Goal: Task Accomplishment & Management: Manage account settings

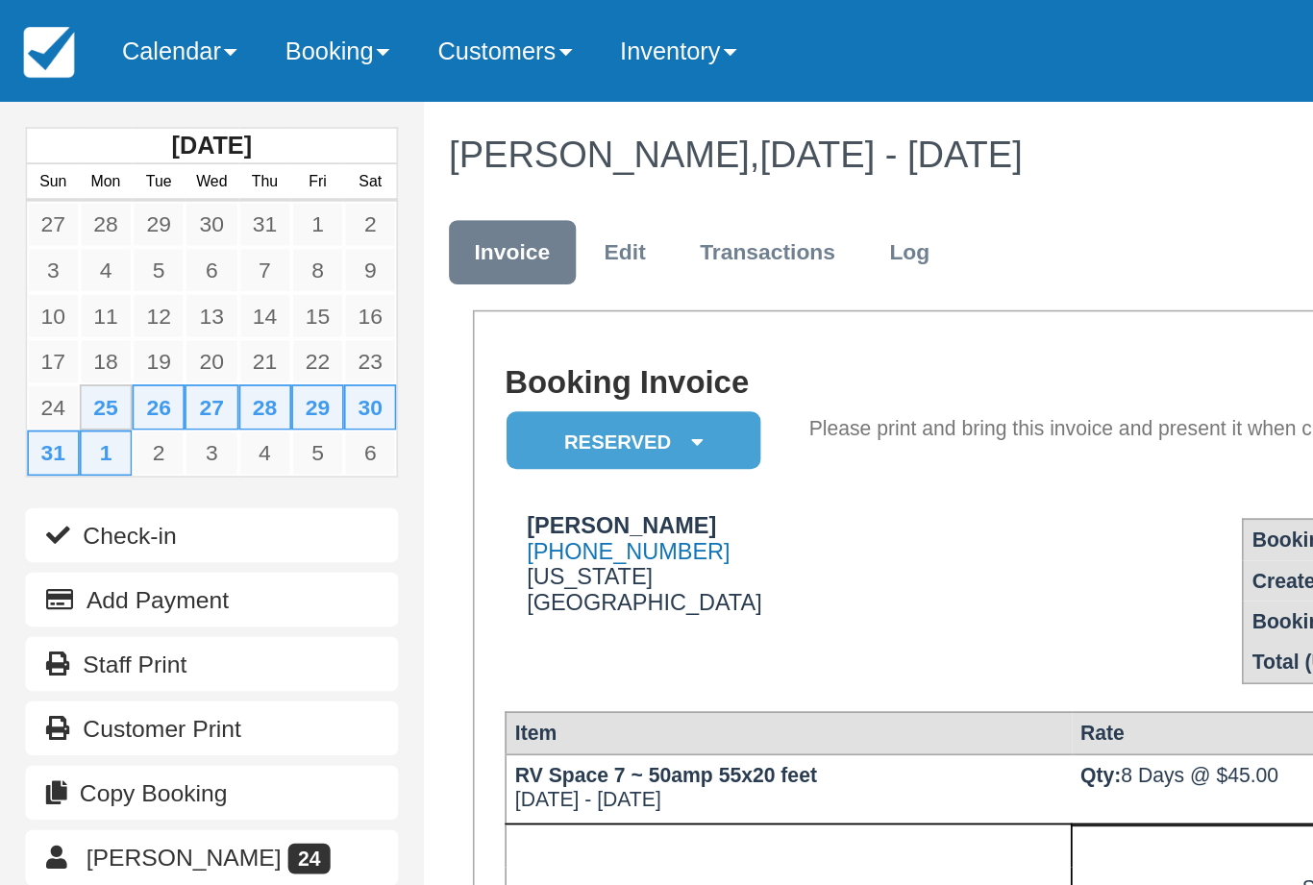
click at [123, 32] on link "Calendar" at bounding box center [102, 29] width 92 height 58
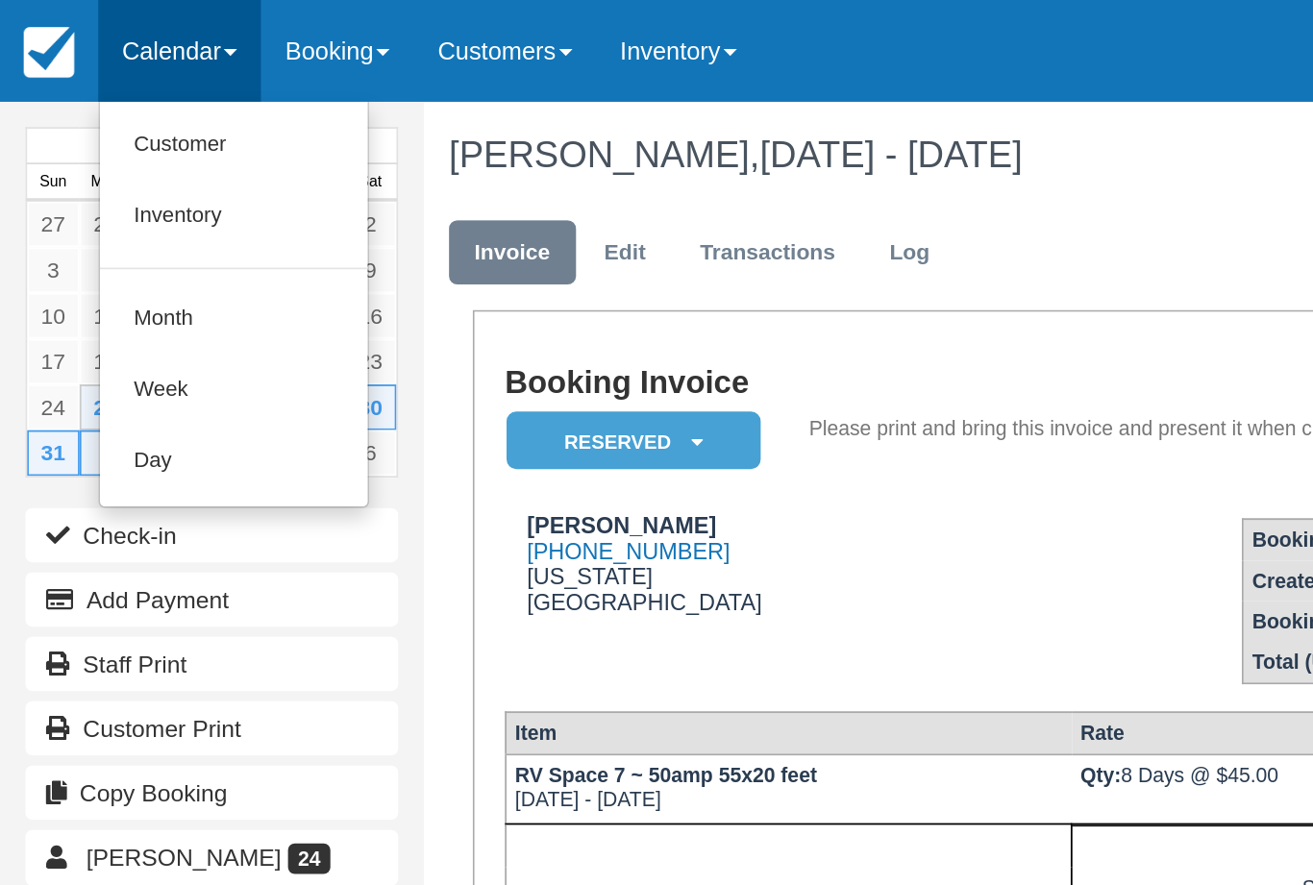
click at [115, 85] on link "Customer" at bounding box center [133, 82] width 152 height 40
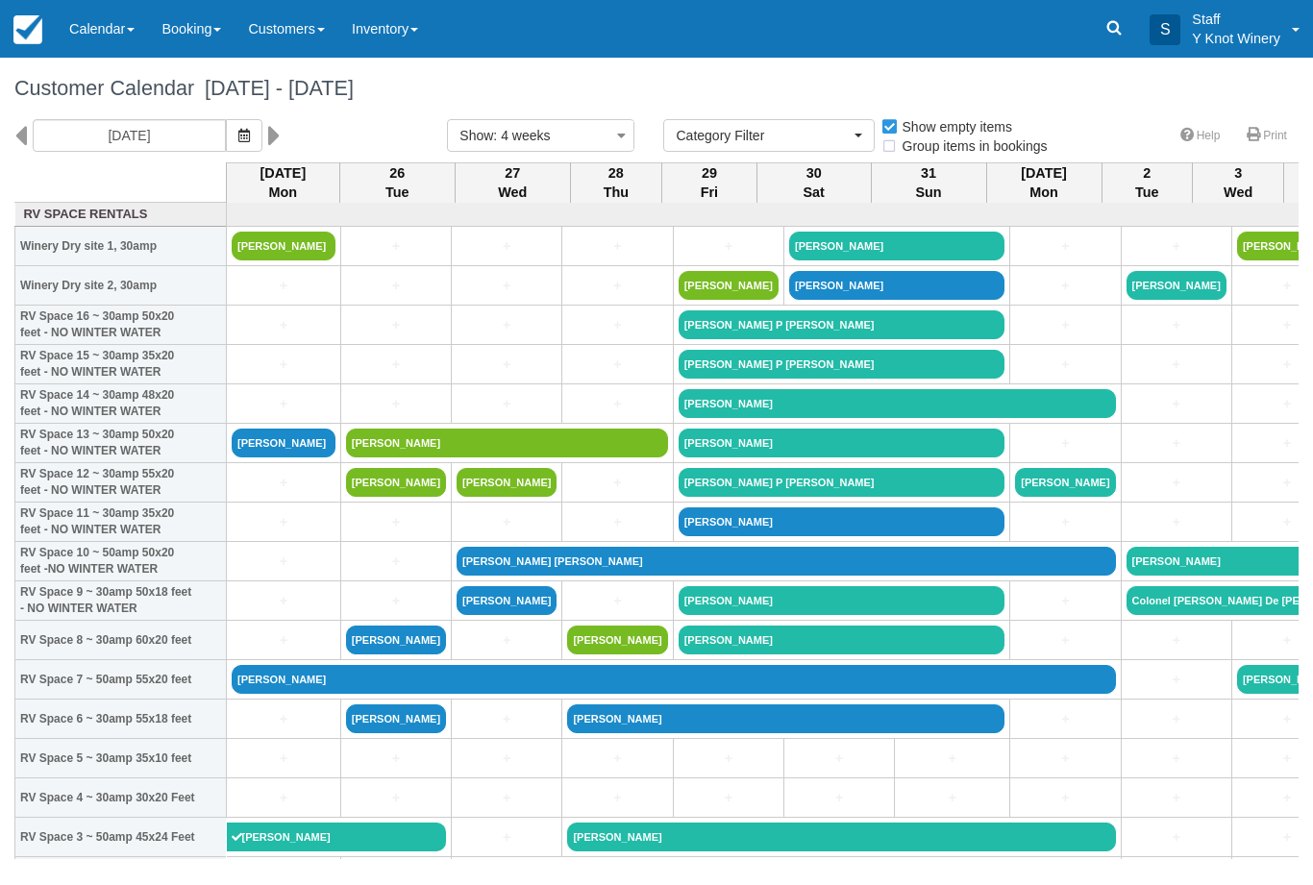
select select
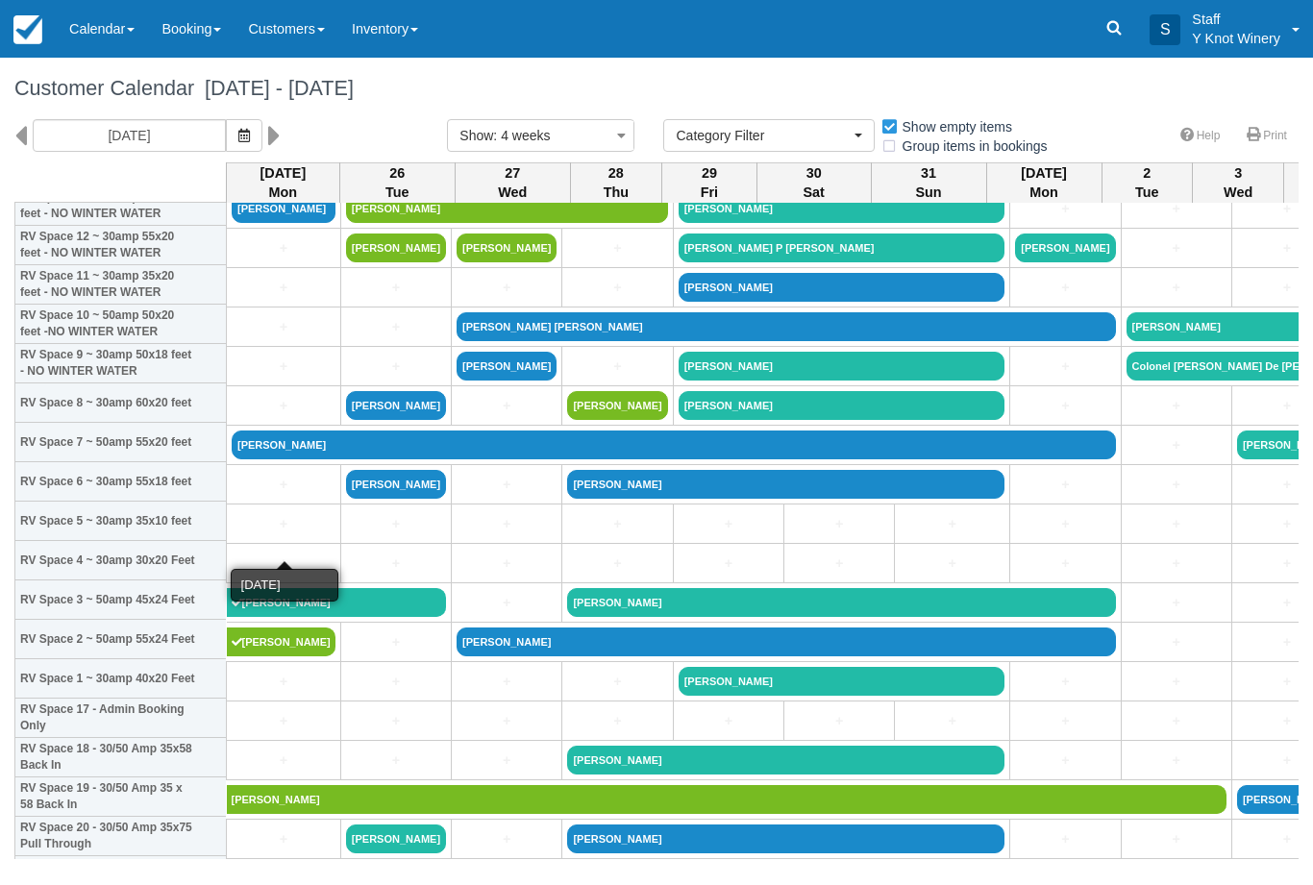
scroll to position [239, 0]
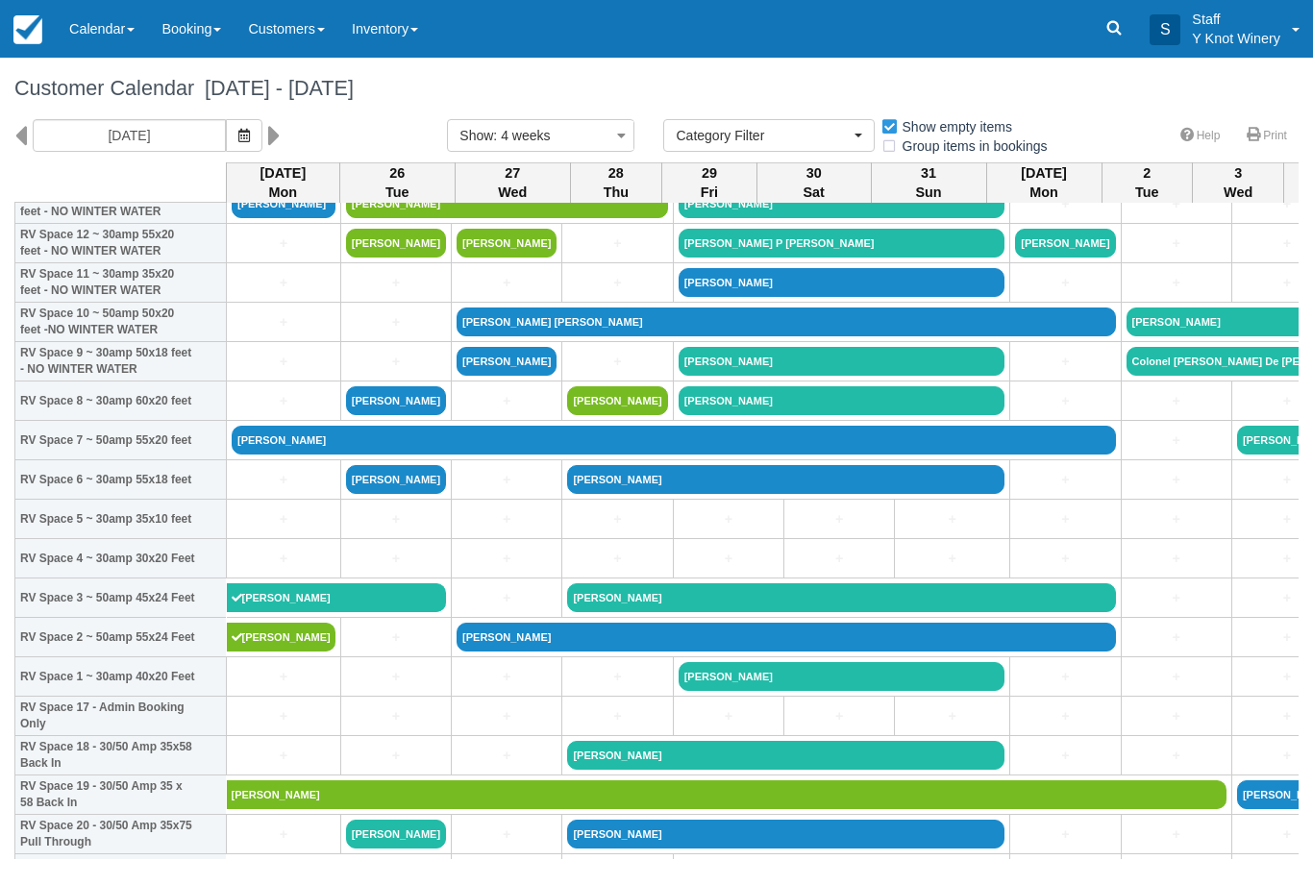
click at [226, 129] on button "button" at bounding box center [244, 135] width 37 height 33
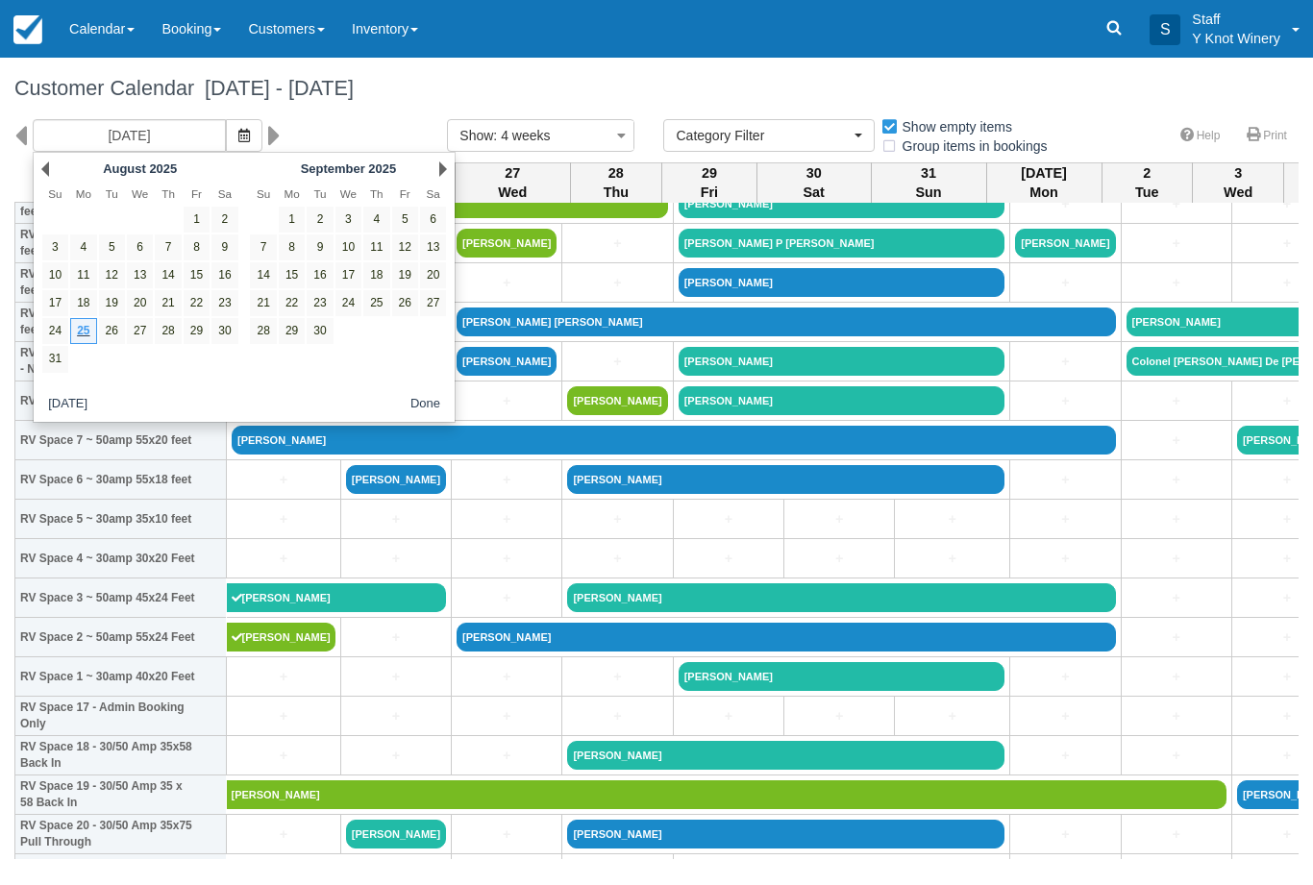
click at [226, 143] on button "button" at bounding box center [244, 135] width 37 height 33
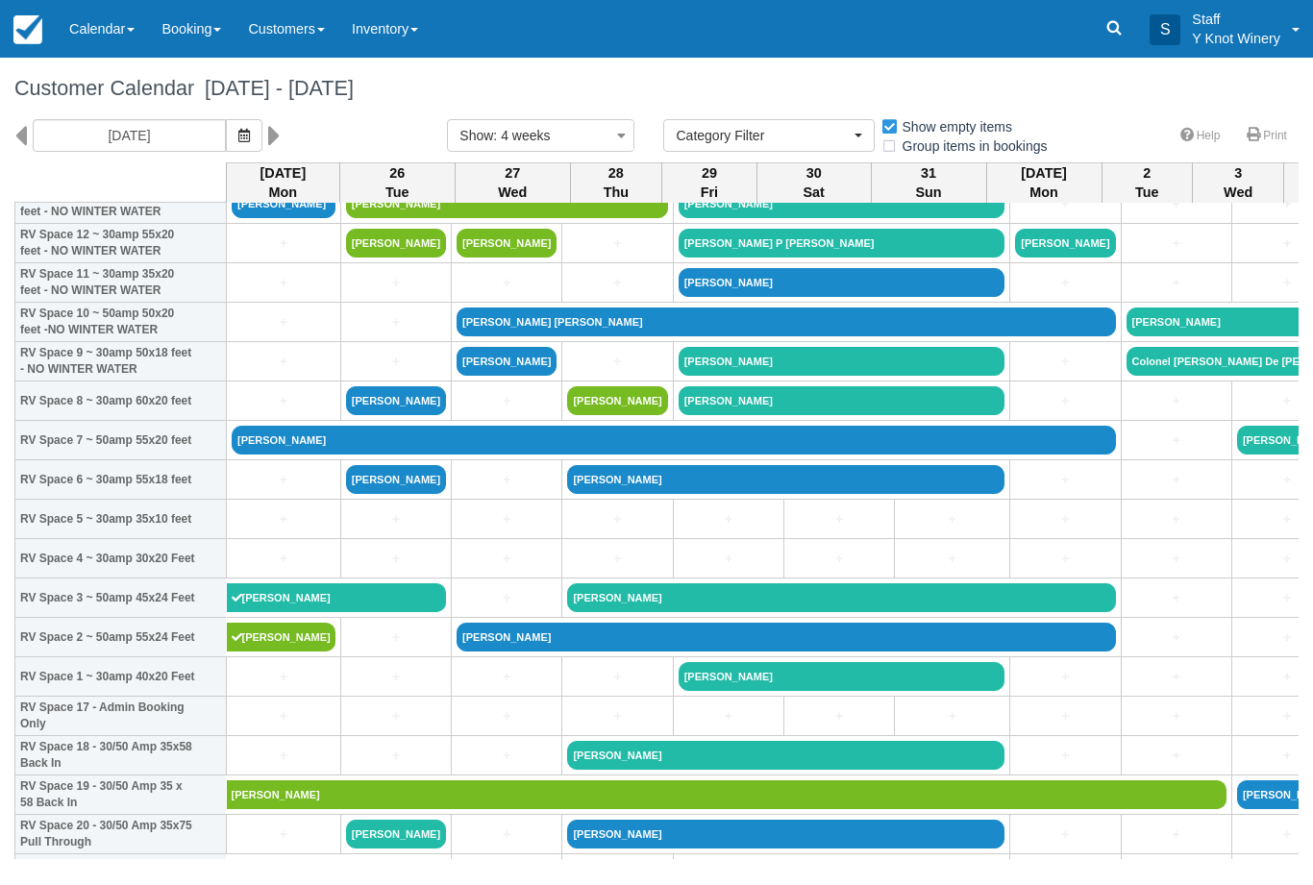
click at [238, 129] on icon "button" at bounding box center [244, 135] width 12 height 13
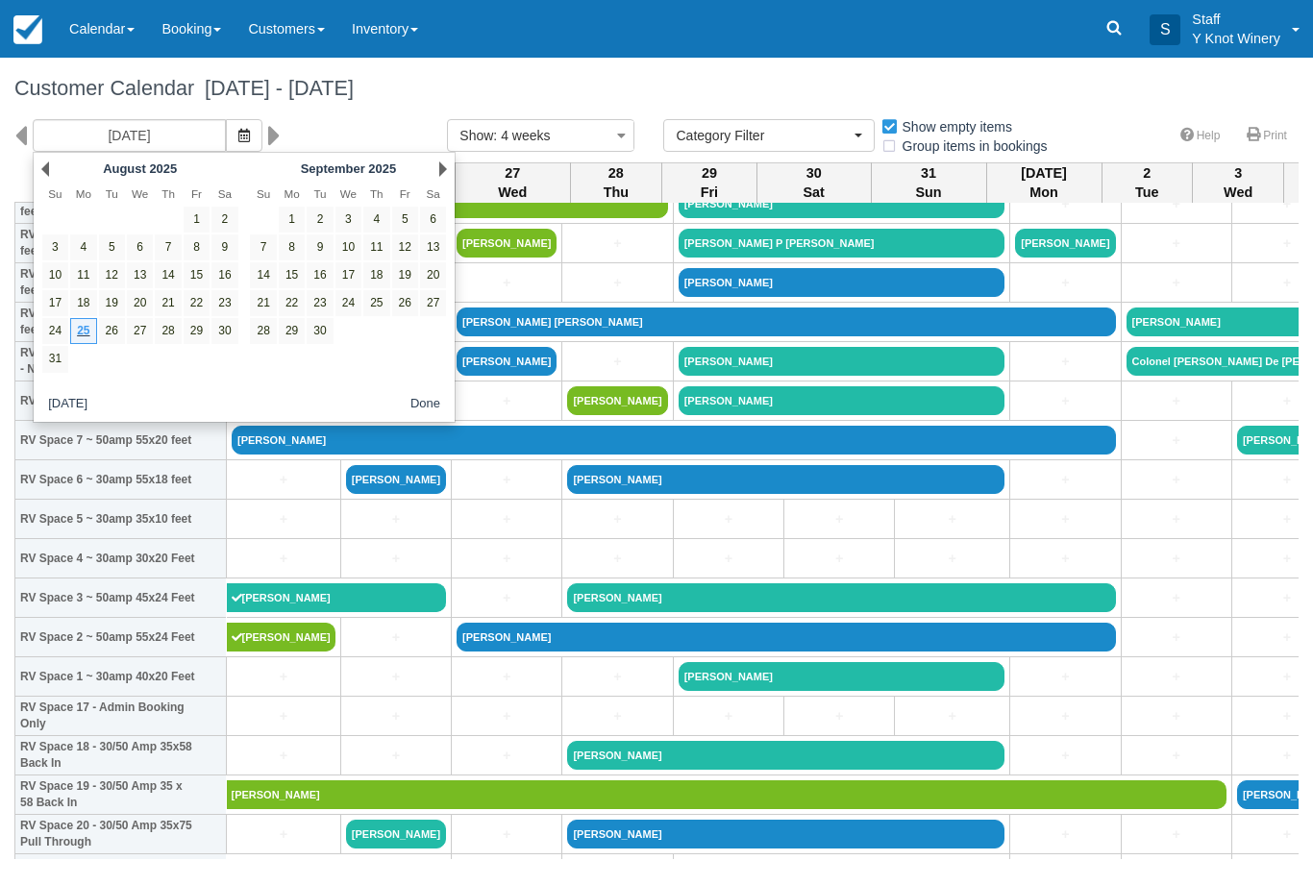
click at [378, 280] on link "18" at bounding box center [376, 275] width 26 height 26
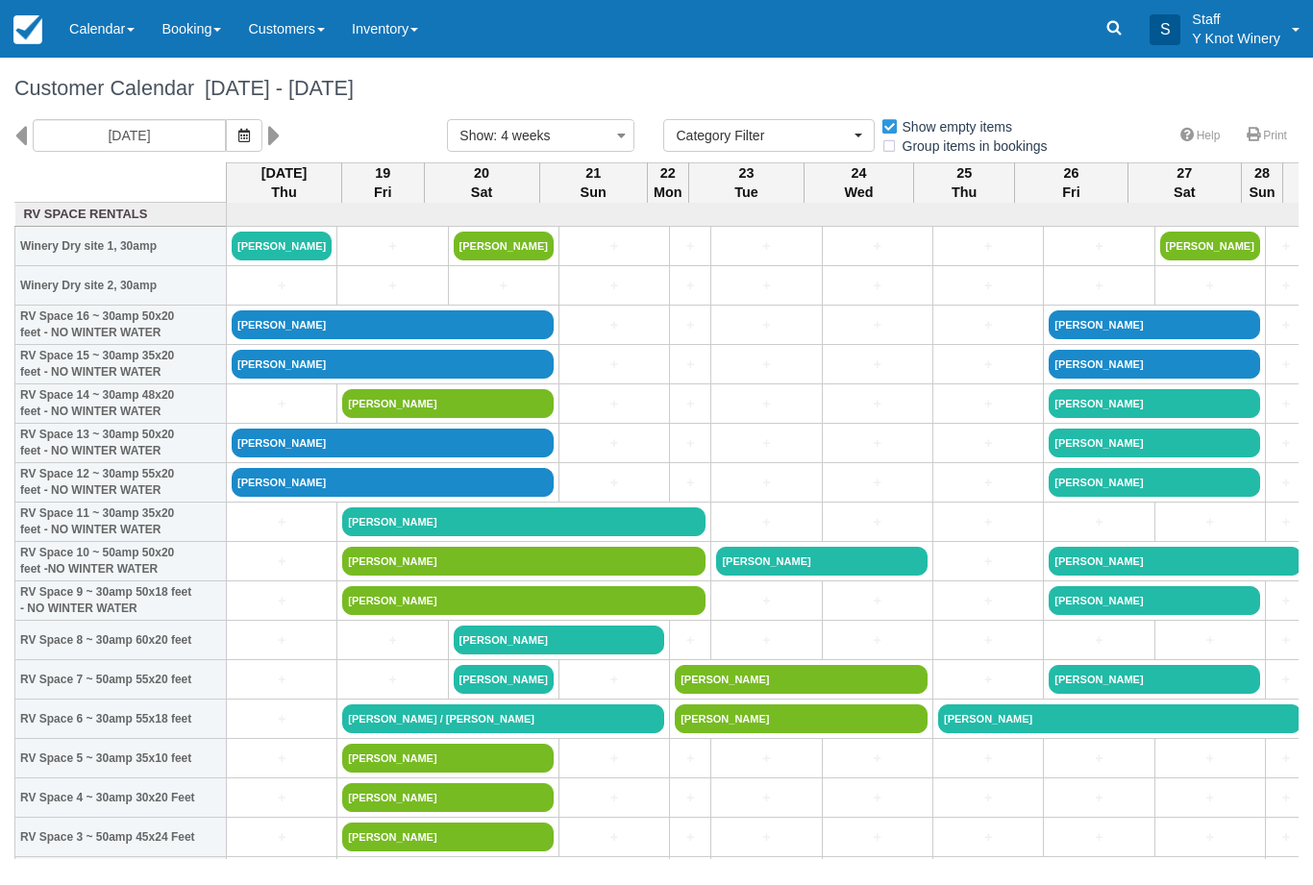
click at [238, 139] on icon "button" at bounding box center [244, 135] width 12 height 13
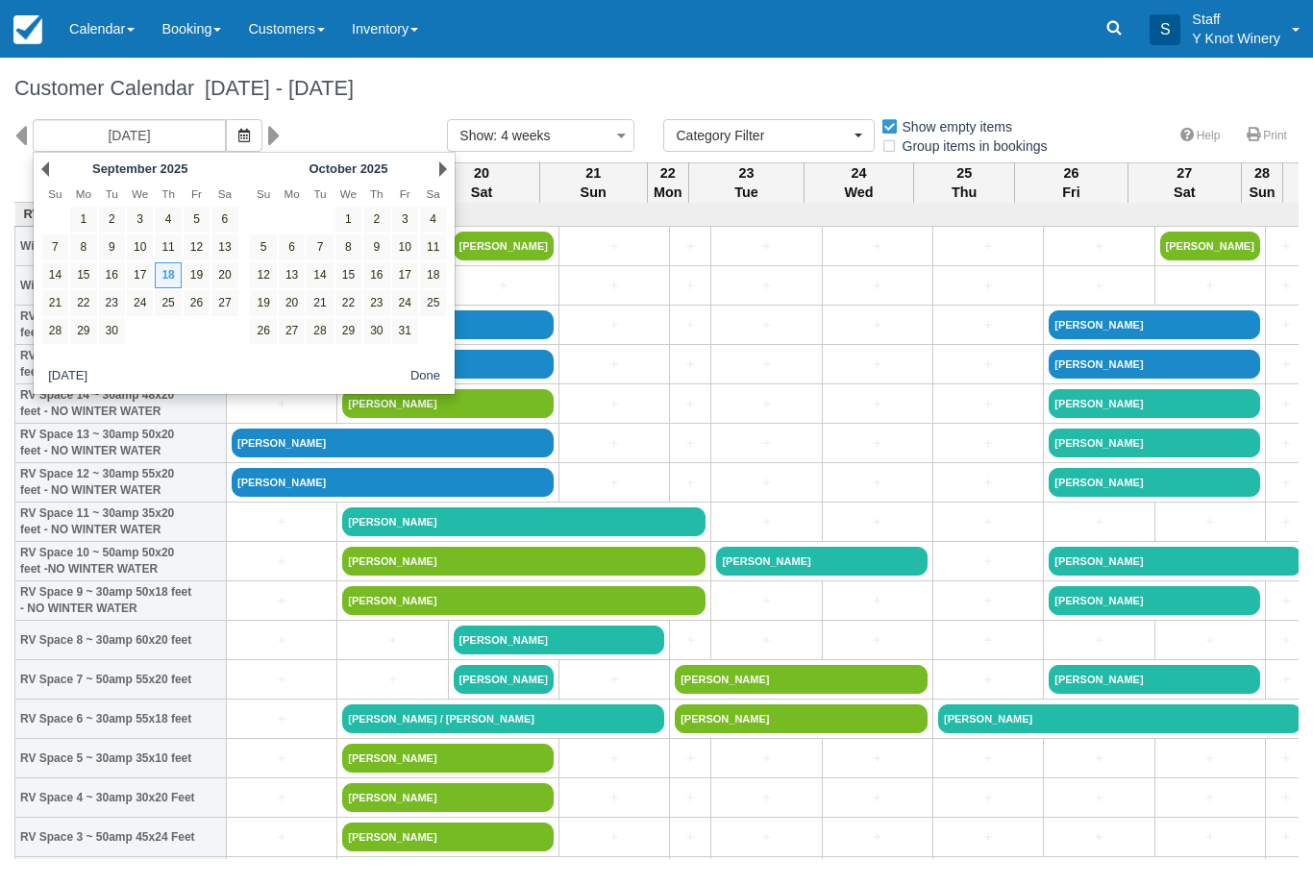
click at [238, 136] on icon "button" at bounding box center [244, 135] width 12 height 13
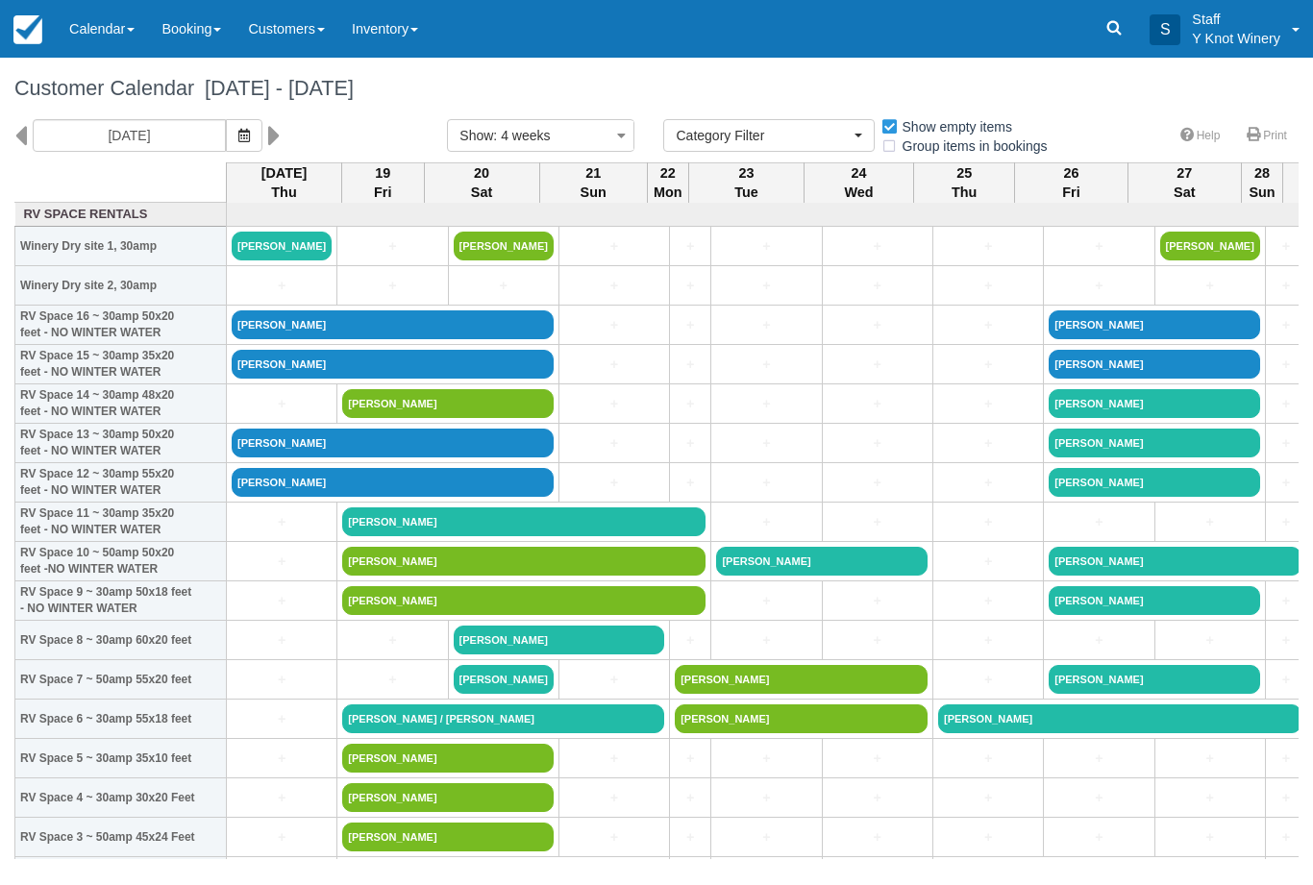
click at [238, 131] on icon "button" at bounding box center [244, 135] width 12 height 13
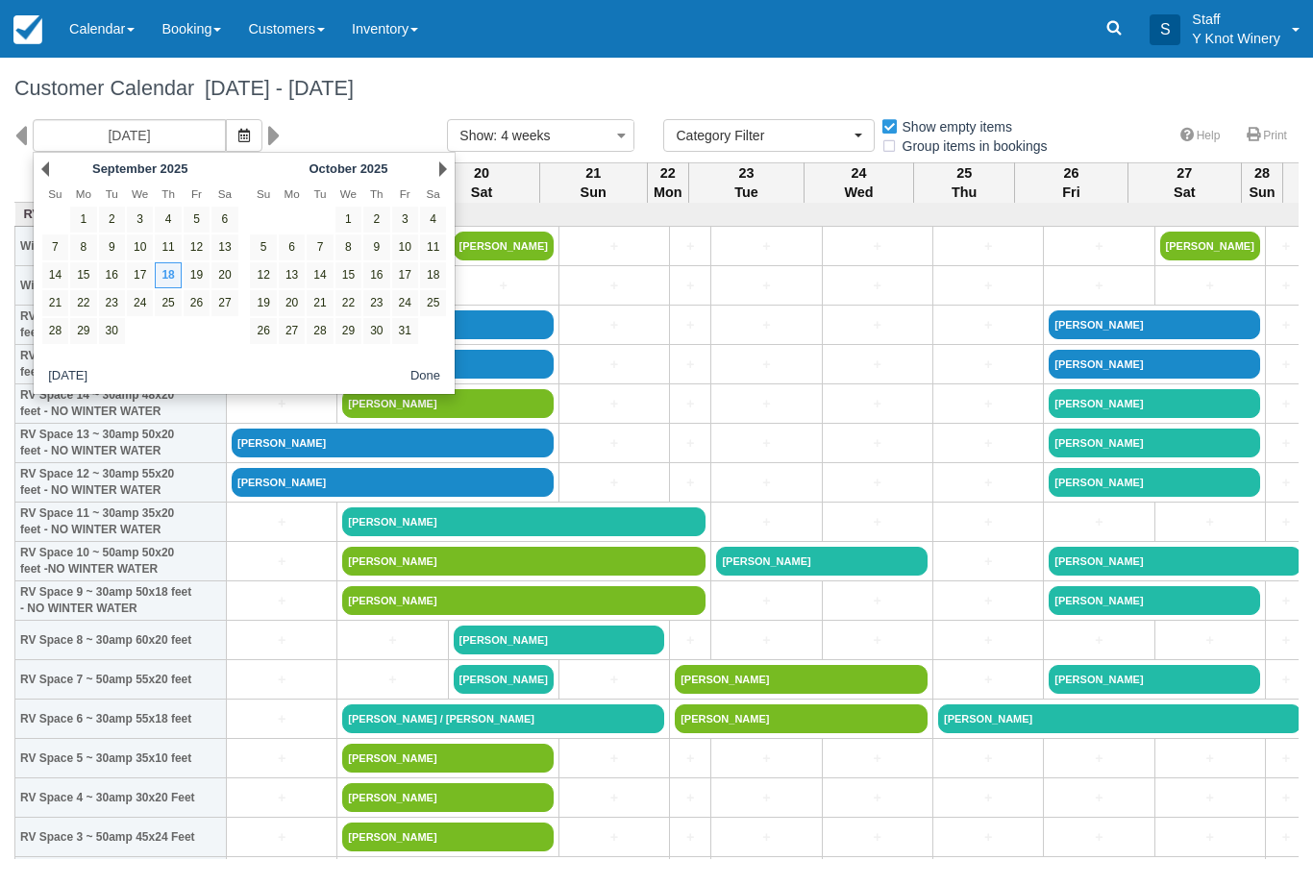
click at [52, 161] on div "Prev September 2025" at bounding box center [140, 169] width 209 height 27
click at [56, 163] on div "Prev September 2025" at bounding box center [140, 169] width 209 height 27
click at [45, 156] on div "Prev September 2025" at bounding box center [140, 169] width 209 height 27
click at [60, 161] on div "Prev September 2025" at bounding box center [140, 169] width 209 height 27
click at [60, 176] on div "Prev September 2025" at bounding box center [140, 169] width 209 height 27
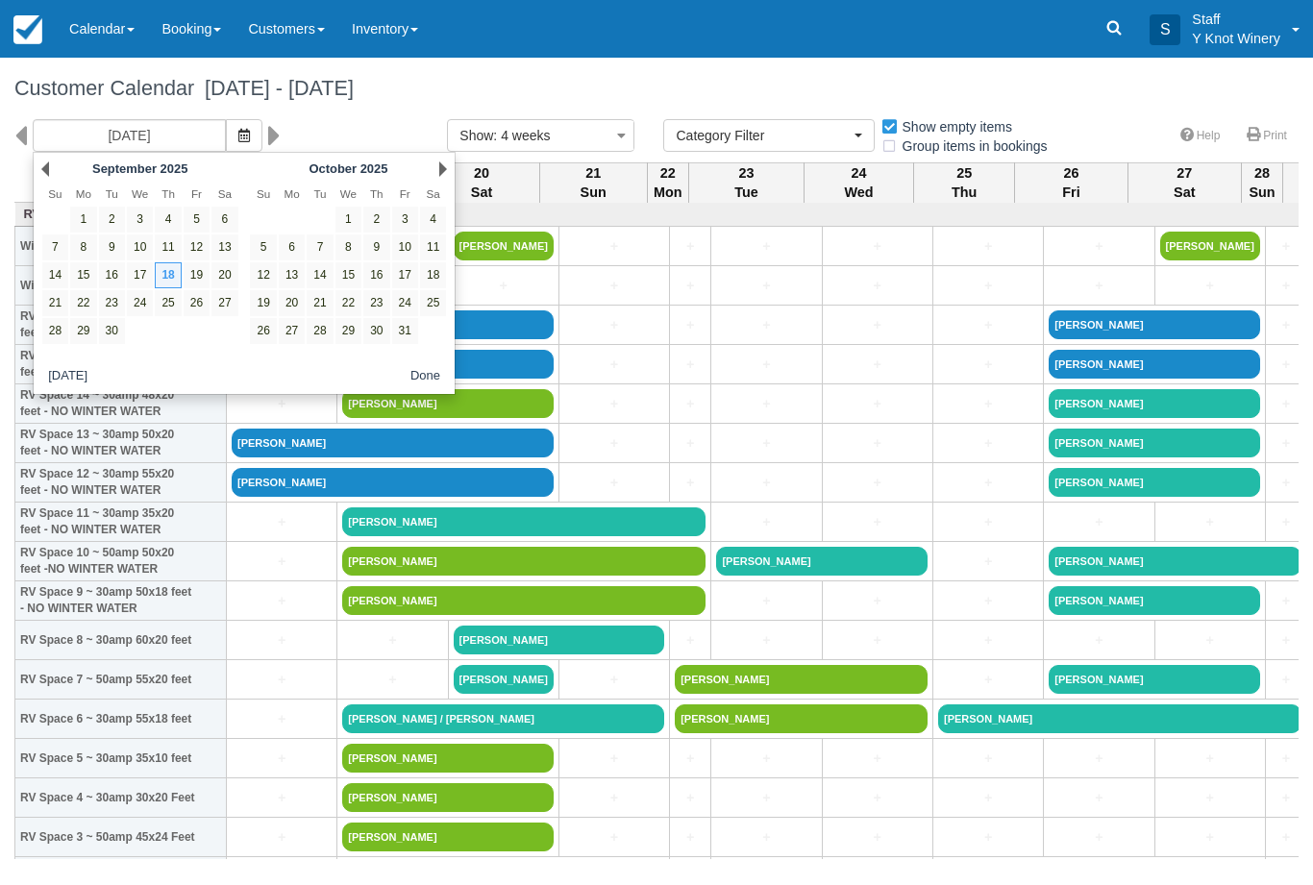
click at [41, 175] on link "Prev" at bounding box center [45, 168] width 8 height 15
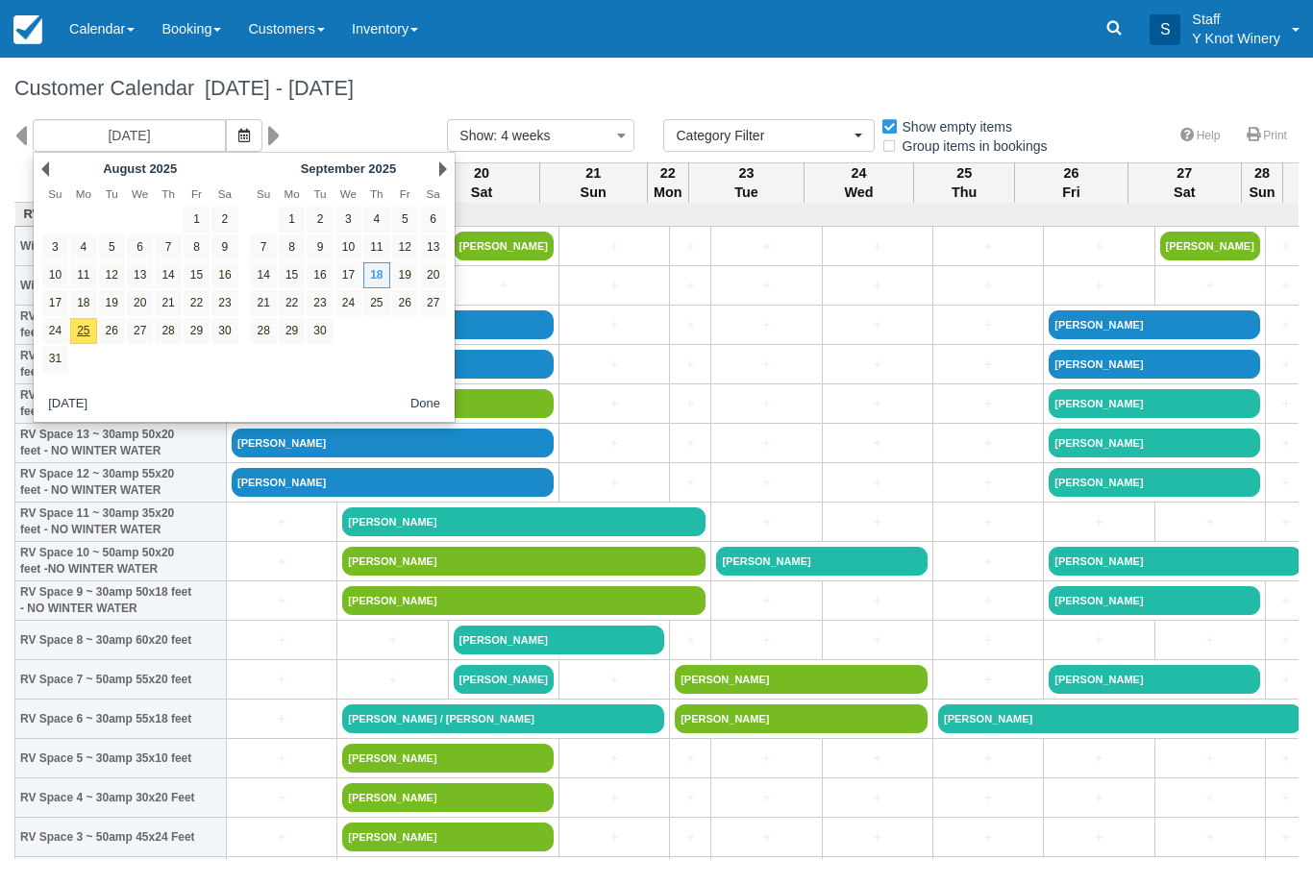
click at [37, 171] on div "Prev August 2025" at bounding box center [140, 169] width 209 height 27
click at [80, 332] on link "25" at bounding box center [83, 331] width 26 height 26
type input "08/25/25"
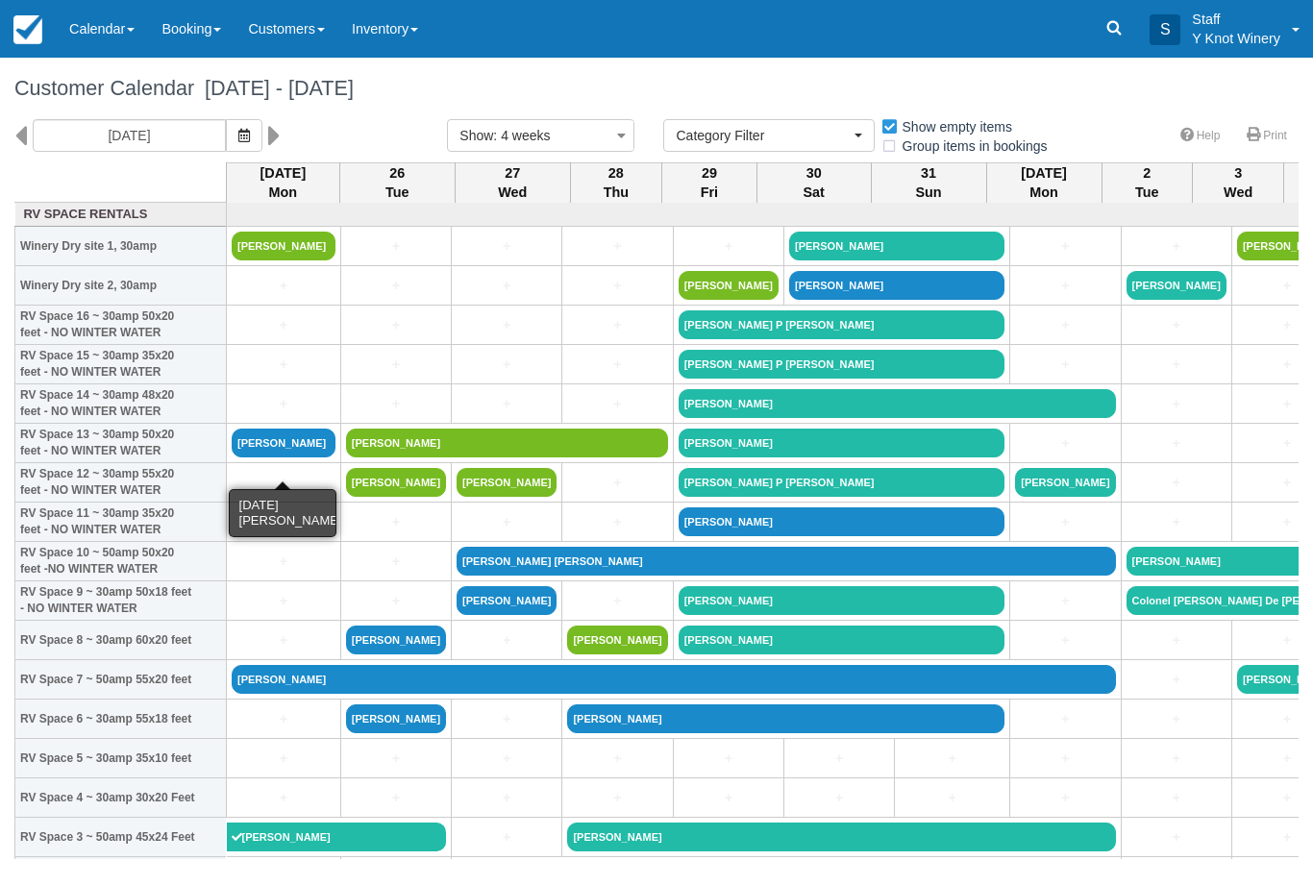
click at [280, 457] on link "[PERSON_NAME]" at bounding box center [284, 443] width 104 height 29
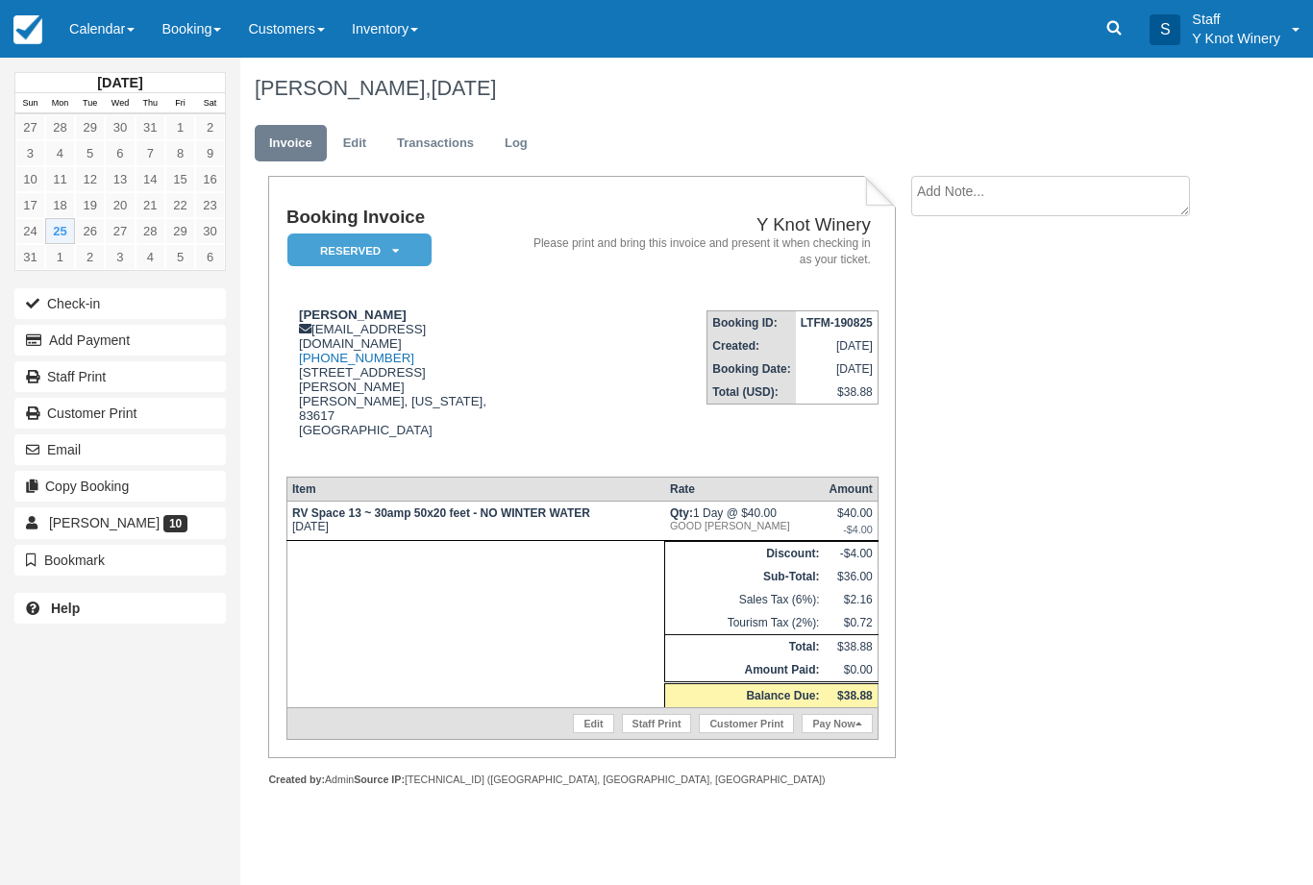
click at [584, 714] on link "Edit" at bounding box center [593, 723] width 40 height 19
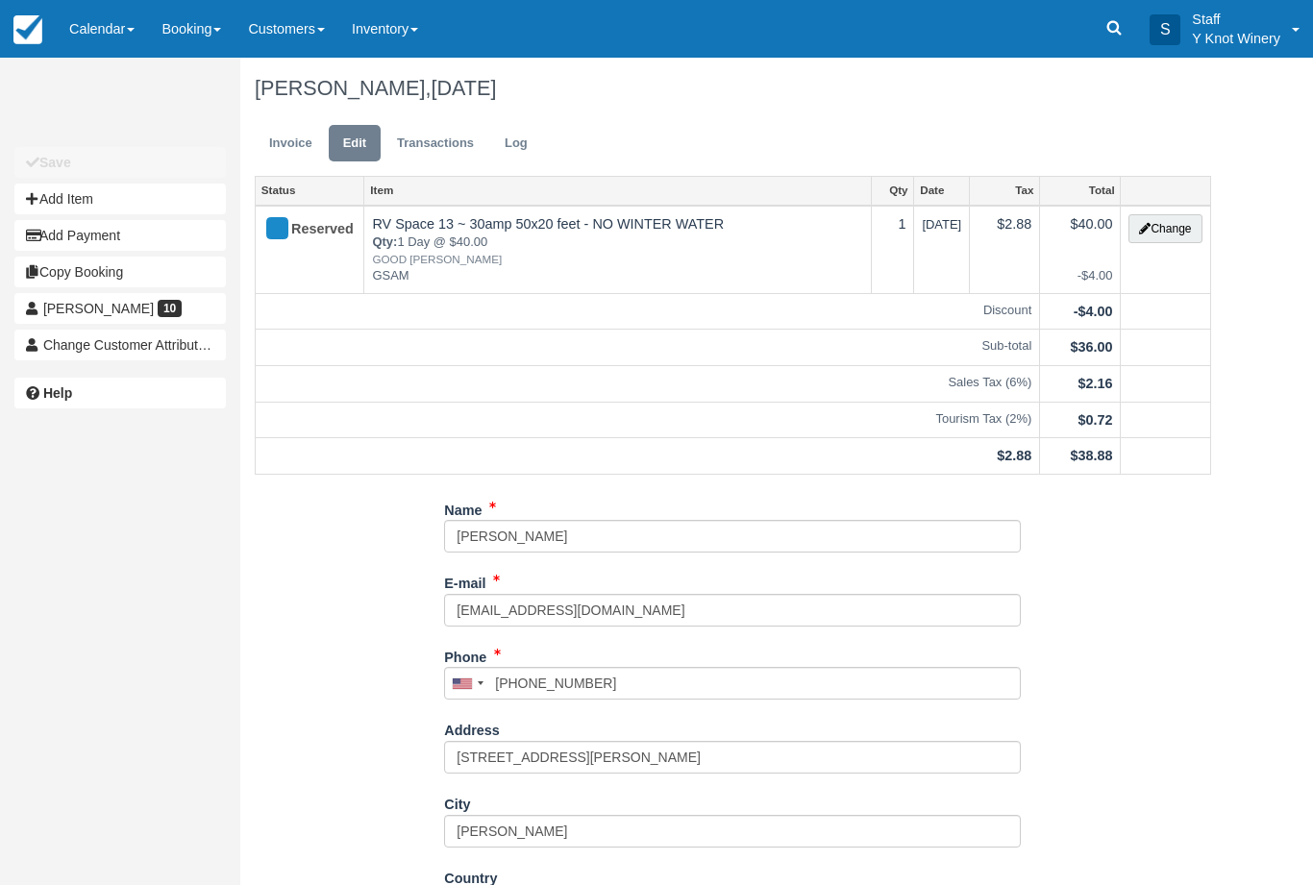
click at [1161, 217] on button "Change" at bounding box center [1164, 228] width 73 height 29
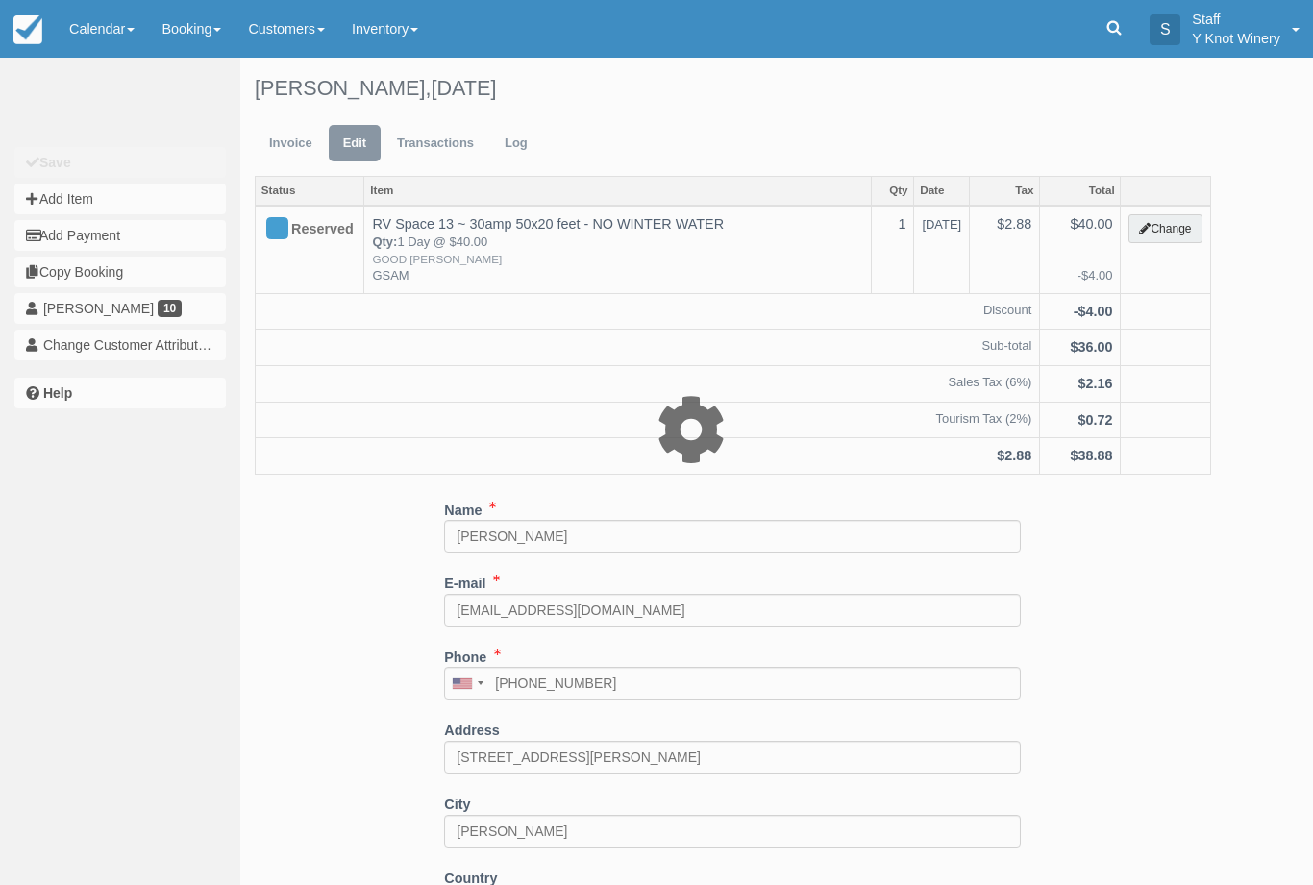
type input "40.00"
type input "GSAM"
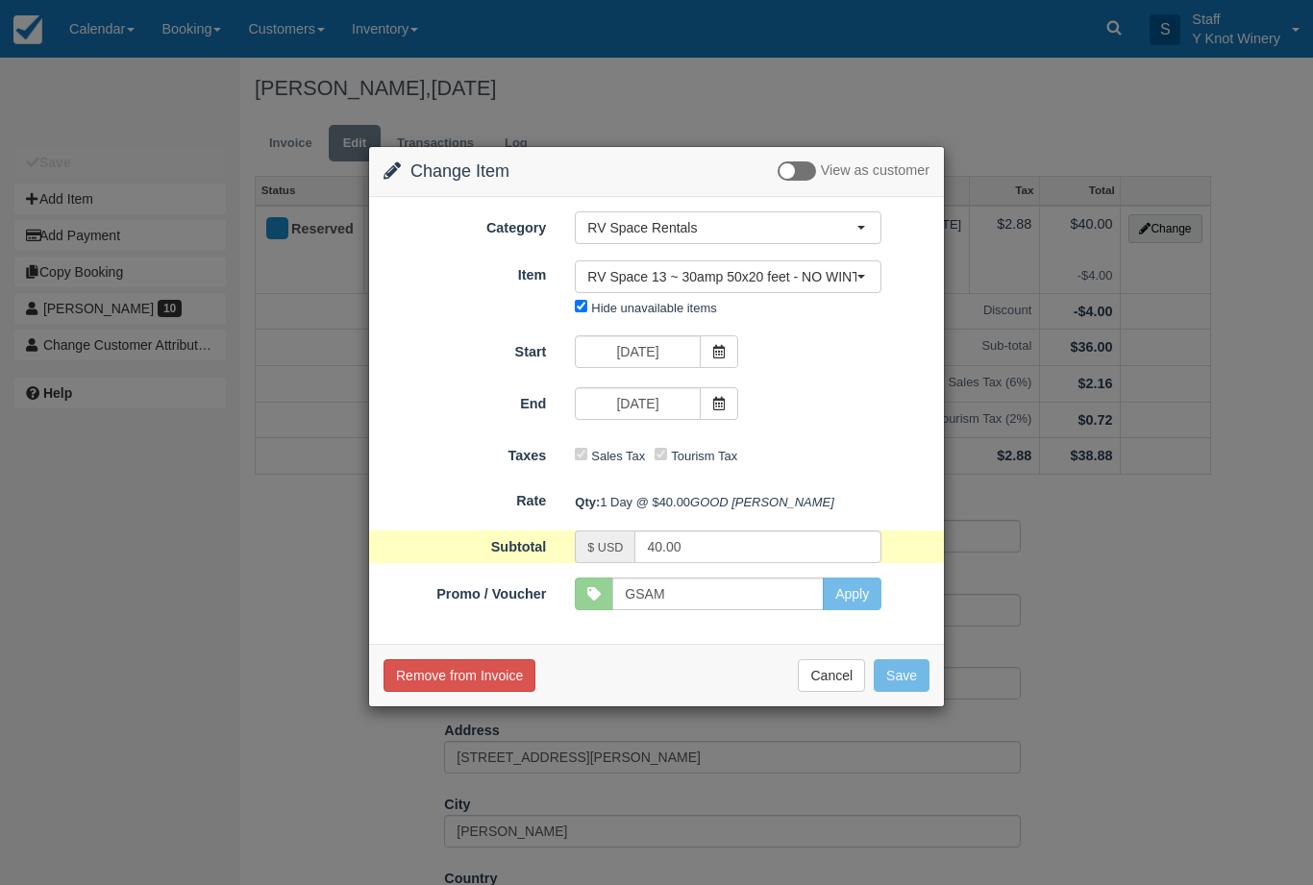
click at [852, 270] on span "RV Space 13 ~ 30amp 50x20 feet - NO WINTER WATER" at bounding box center [721, 276] width 269 height 19
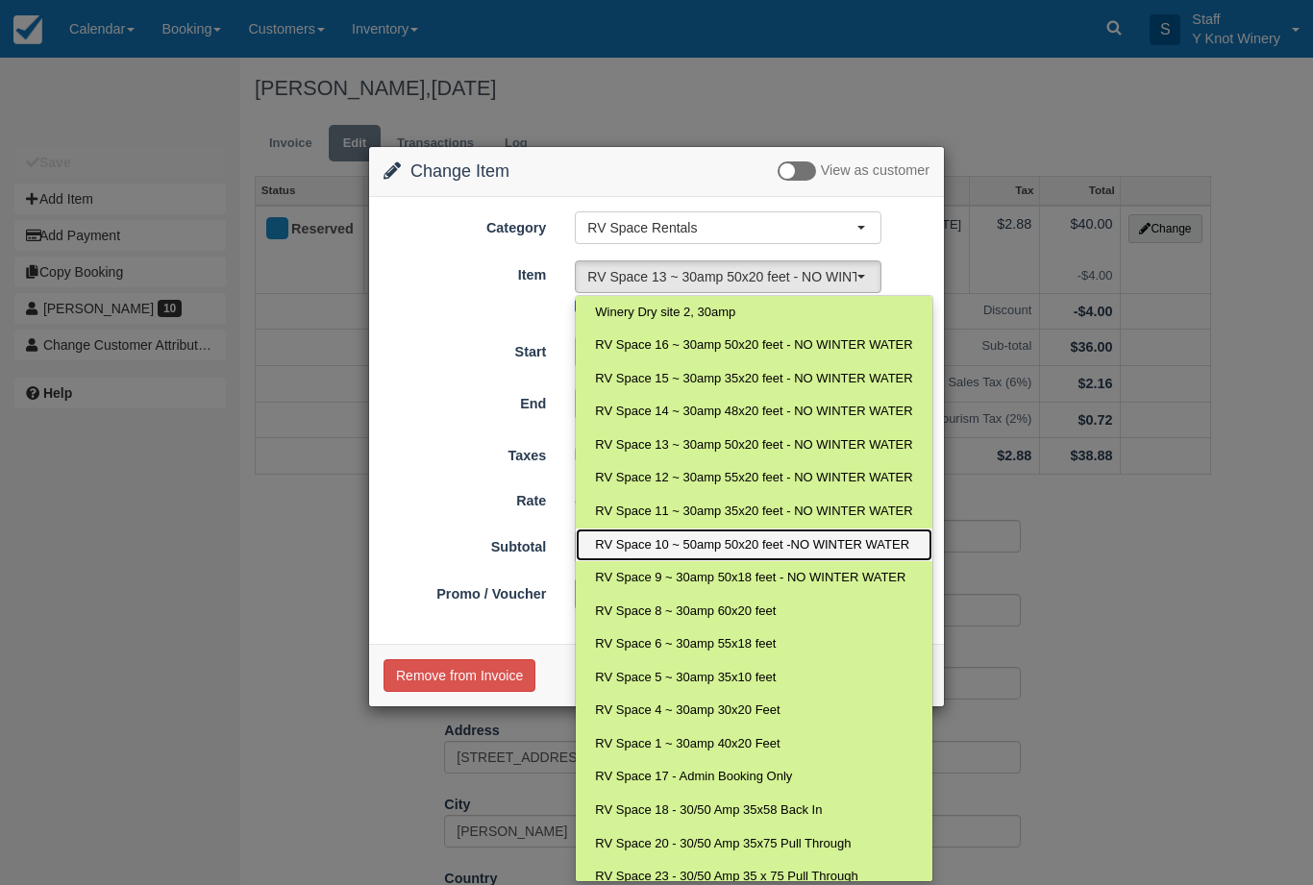
click at [679, 542] on span "RV Space 10 ~ 50amp 50x20 feet -NO WINTER WATER" at bounding box center [752, 545] width 314 height 18
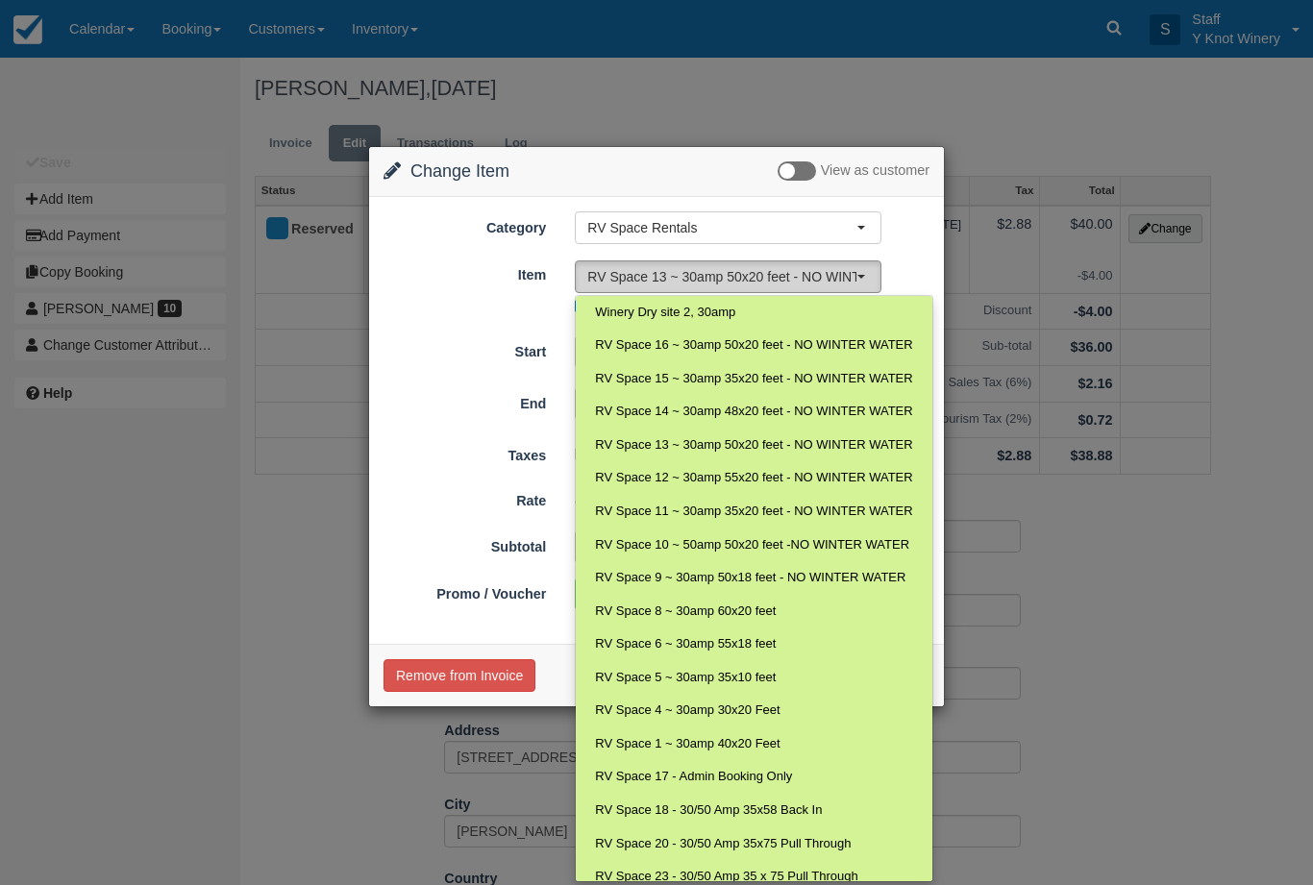
select select "22"
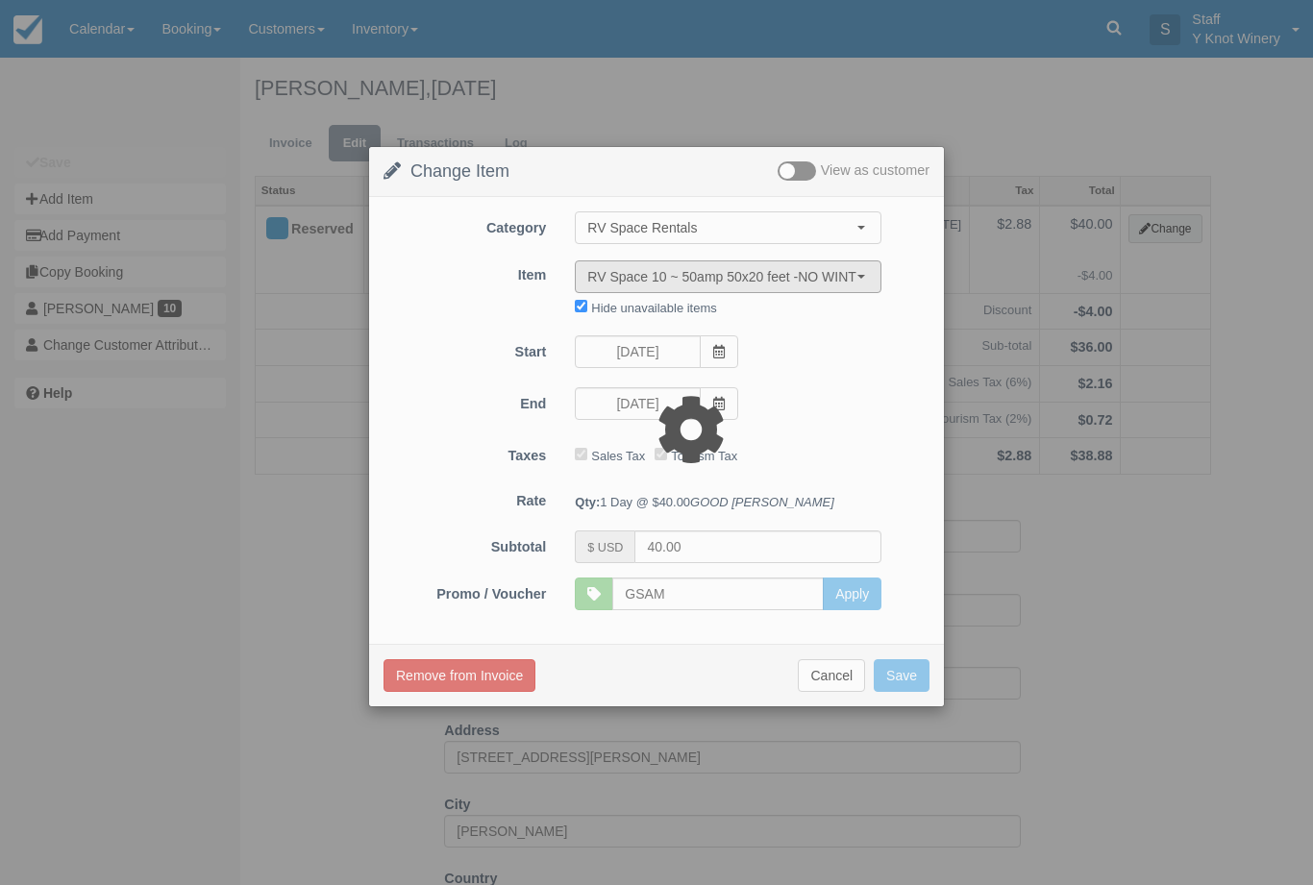
type input "45.00"
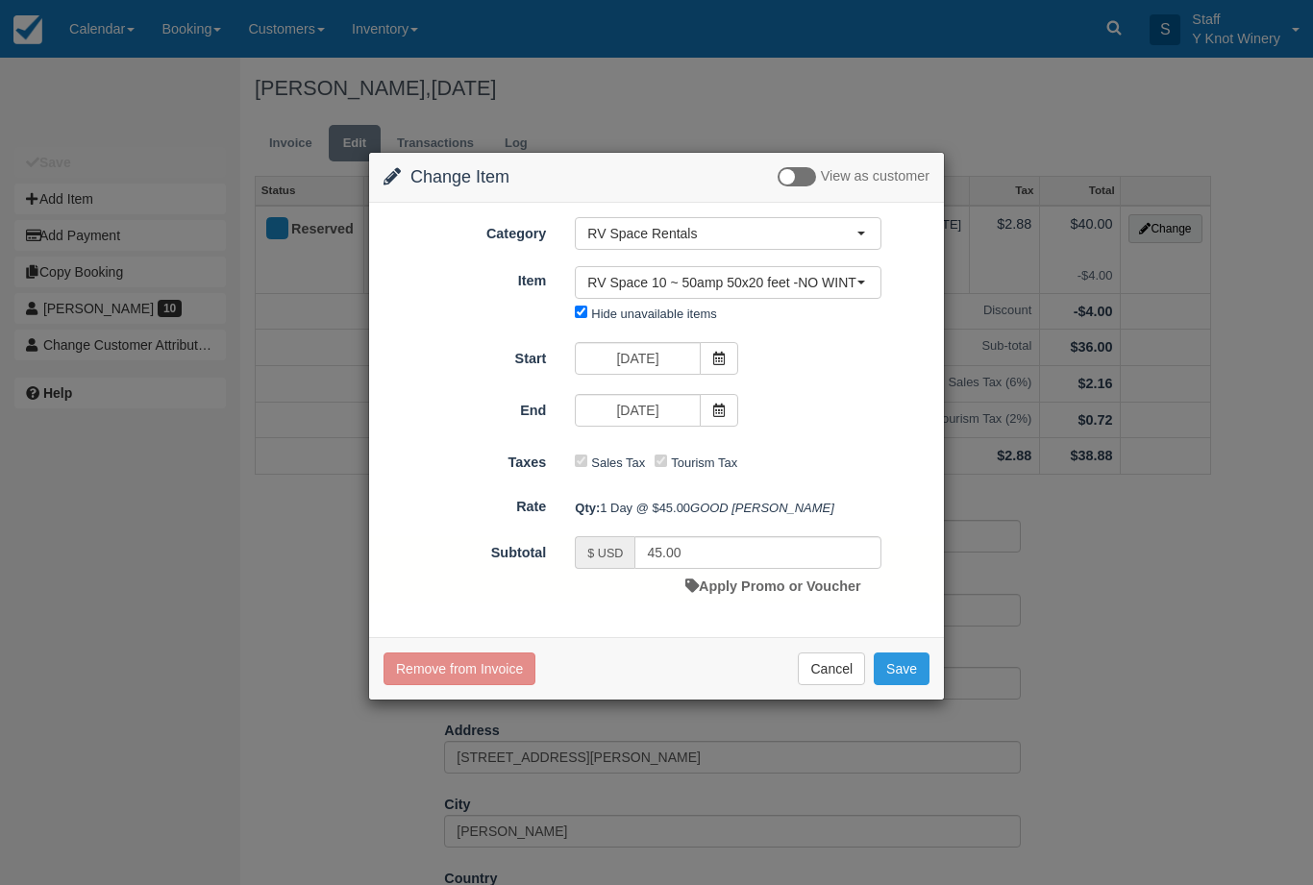
click at [905, 685] on button "Save" at bounding box center [902, 669] width 56 height 33
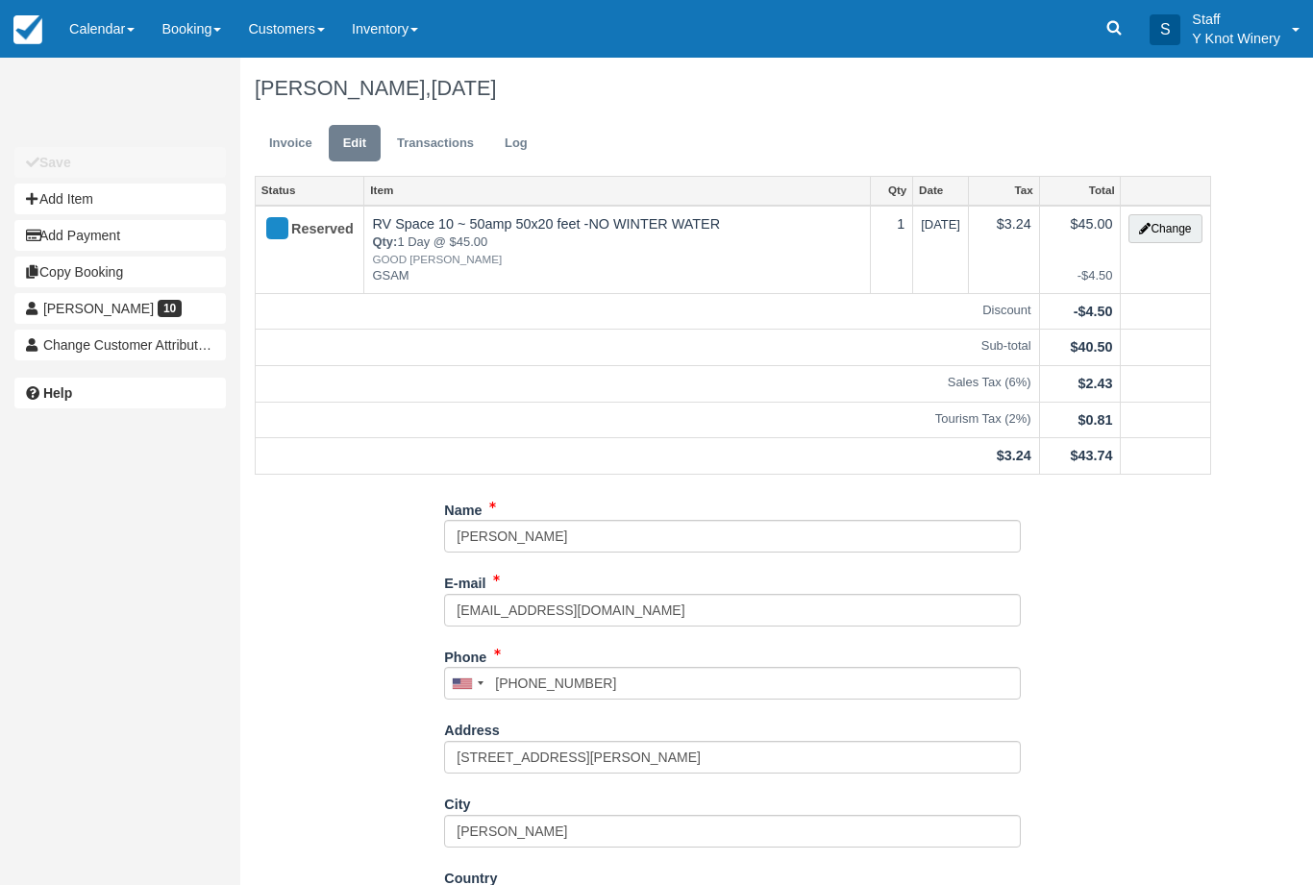
click at [102, 31] on link "Calendar" at bounding box center [102, 29] width 92 height 58
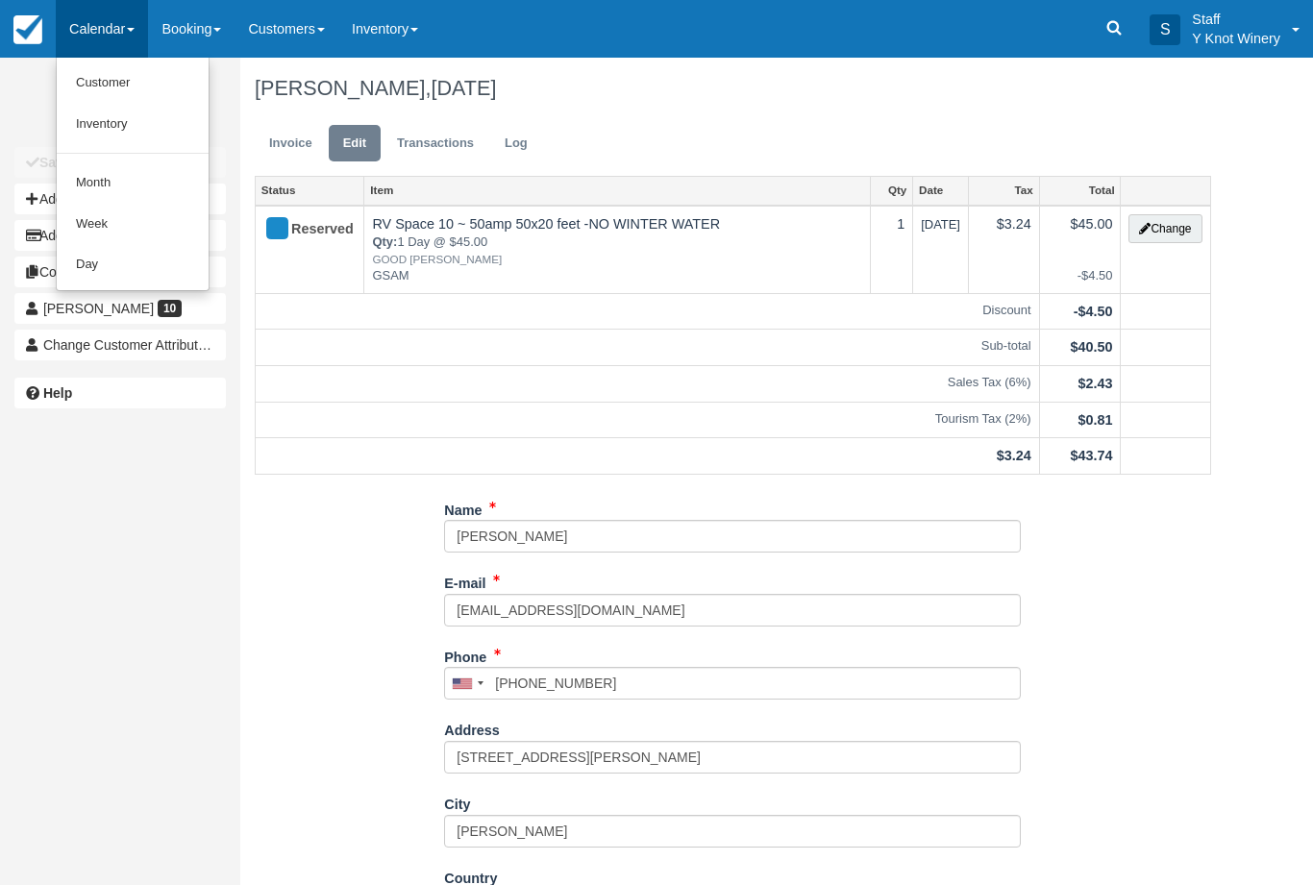
click at [124, 82] on link "Customer" at bounding box center [133, 82] width 152 height 41
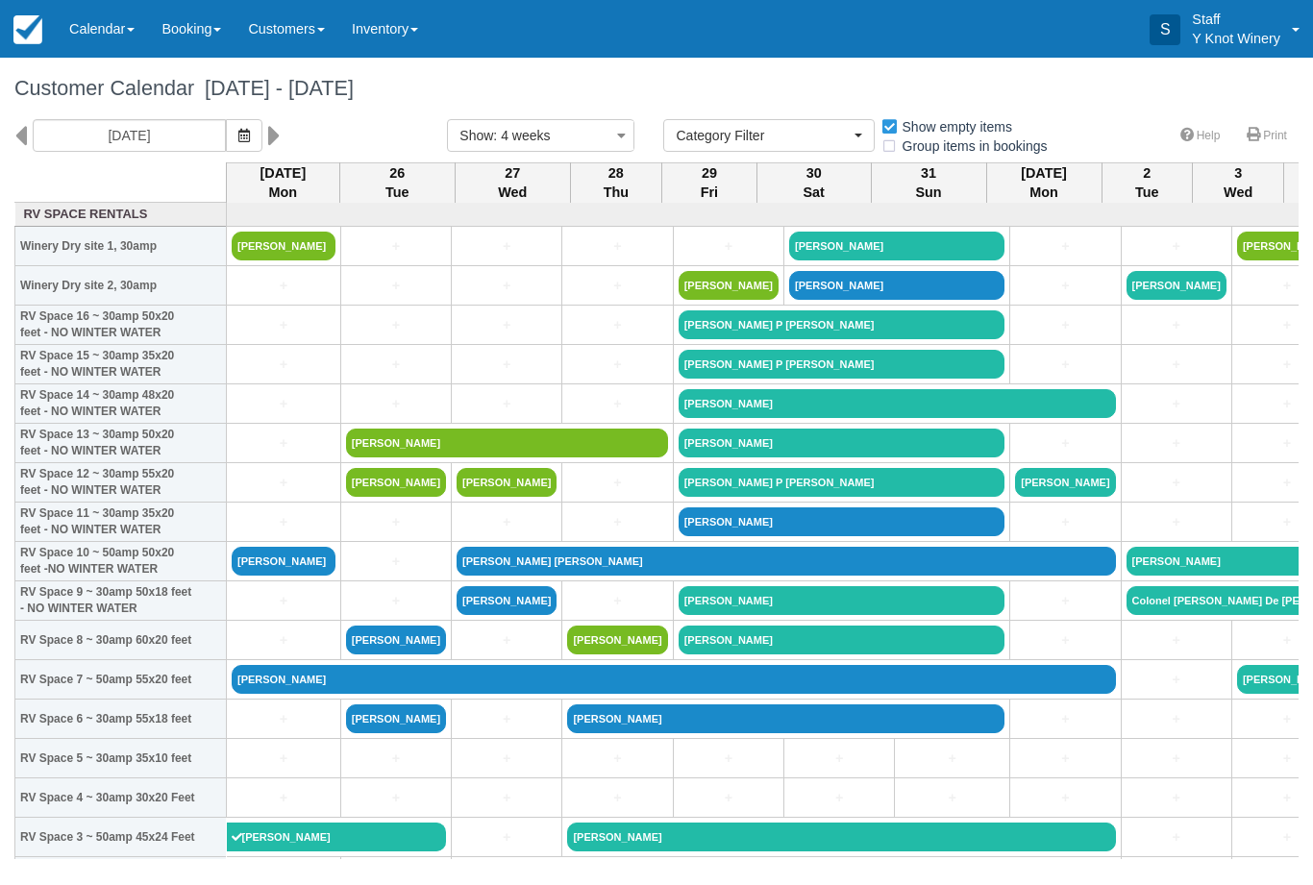
select select
click at [283, 576] on link "[PERSON_NAME]" at bounding box center [284, 561] width 104 height 29
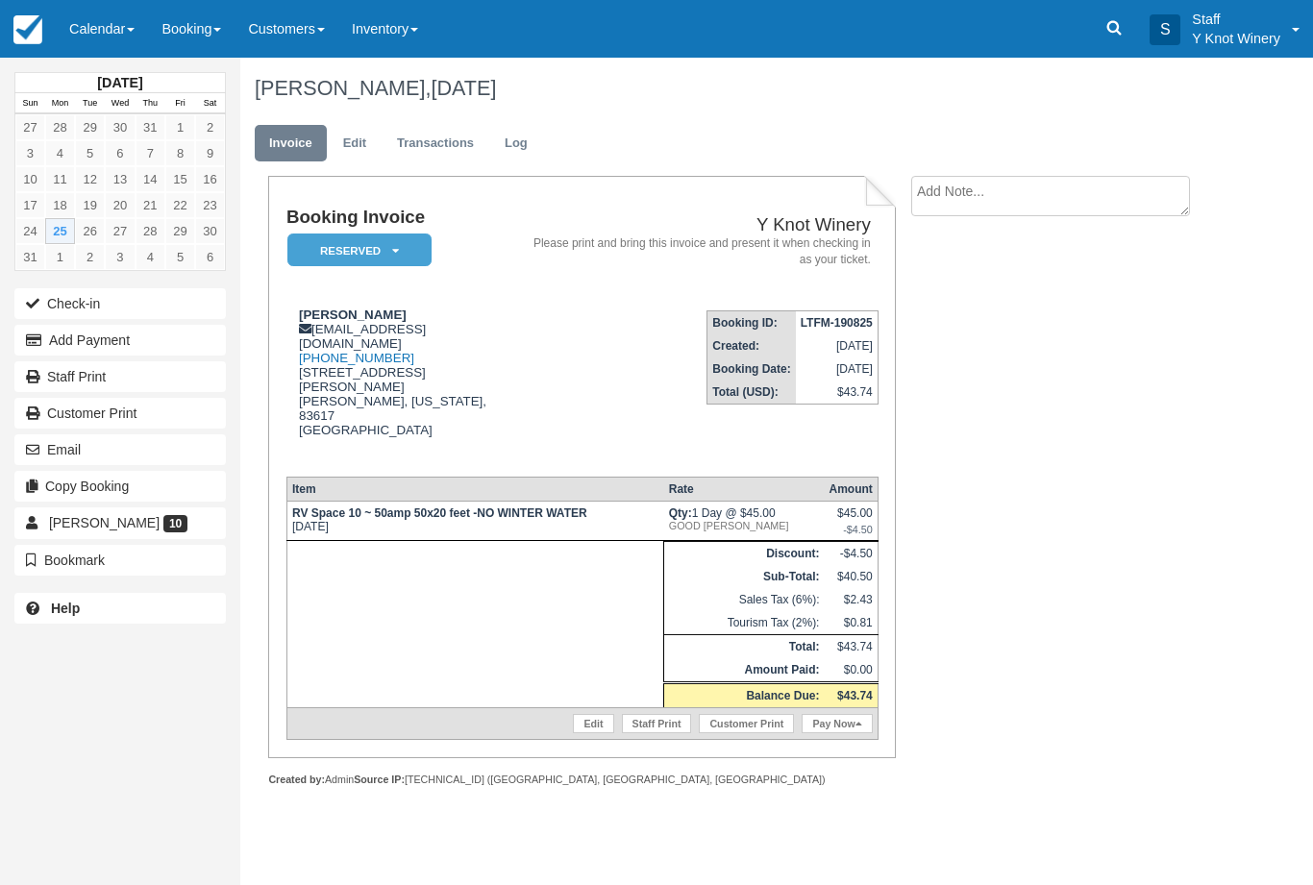
click at [86, 289] on button "Check-in" at bounding box center [119, 303] width 211 height 31
